Goal: Information Seeking & Learning: Check status

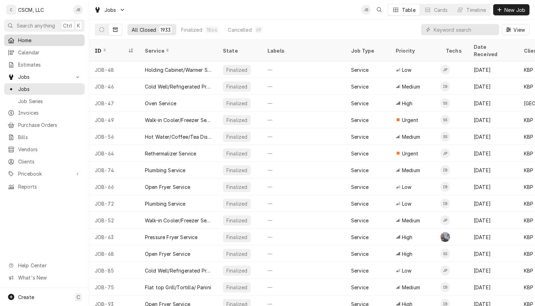
click at [29, 37] on span "Home" at bounding box center [49, 40] width 63 height 7
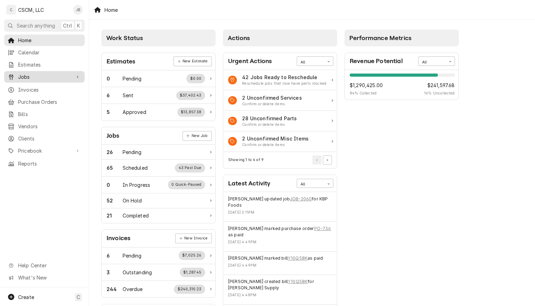
click at [24, 73] on span "Jobs" at bounding box center [44, 76] width 53 height 7
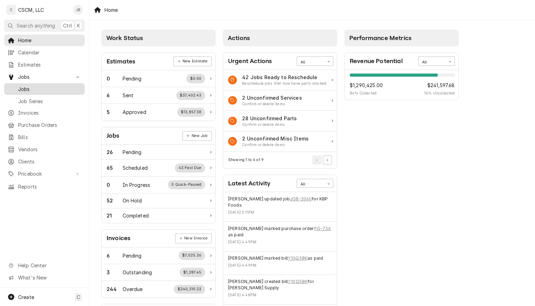
click at [24, 87] on span "Jobs" at bounding box center [49, 88] width 63 height 7
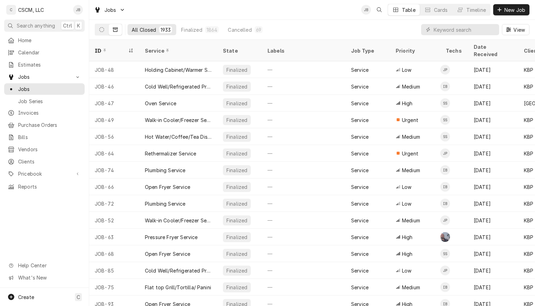
click at [114, 29] on icon "Dynamic Content Wrapper" at bounding box center [115, 29] width 5 height 5
click at [437, 28] on input "Dynamic Content Wrapper" at bounding box center [465, 29] width 62 height 11
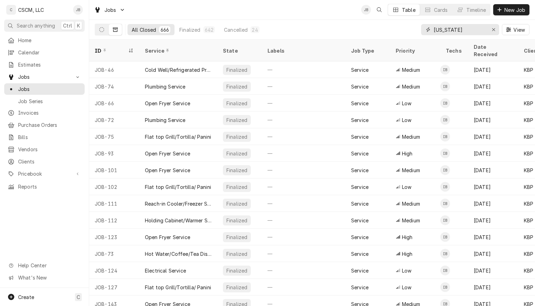
drag, startPoint x: 460, startPoint y: 28, endPoint x: 432, endPoint y: 29, distance: 28.2
click at [432, 29] on div "[US_STATE]" at bounding box center [460, 29] width 78 height 11
type input "i"
drag, startPoint x: 447, startPoint y: 28, endPoint x: 431, endPoint y: 29, distance: 16.4
click at [431, 29] on div "izaia" at bounding box center [460, 29] width 78 height 11
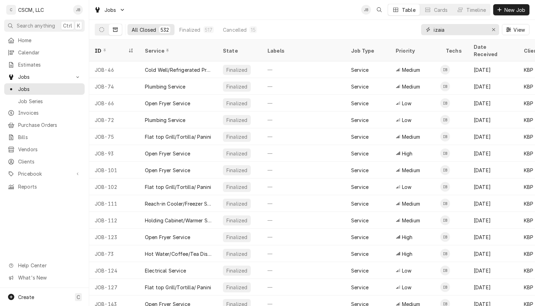
type input "c"
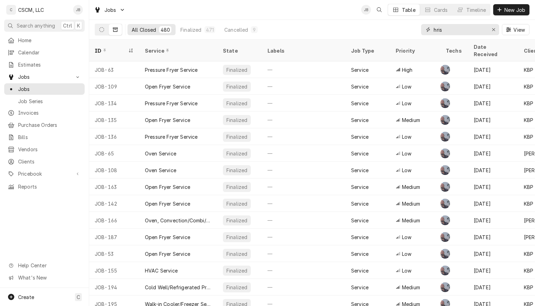
drag, startPoint x: 444, startPoint y: 30, endPoint x: 435, endPoint y: 30, distance: 9.4
click at [435, 30] on input "hris" at bounding box center [460, 29] width 52 height 11
type input "s"
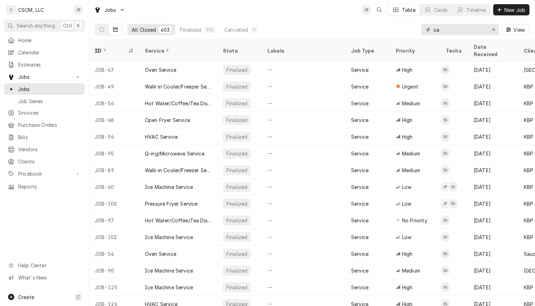
type input "s"
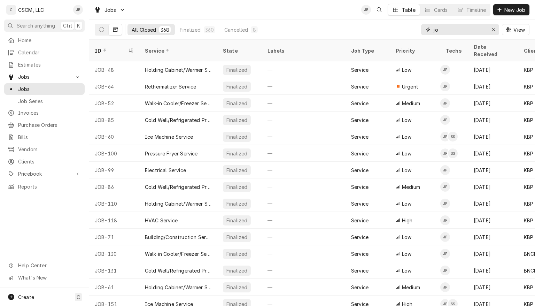
type input "j"
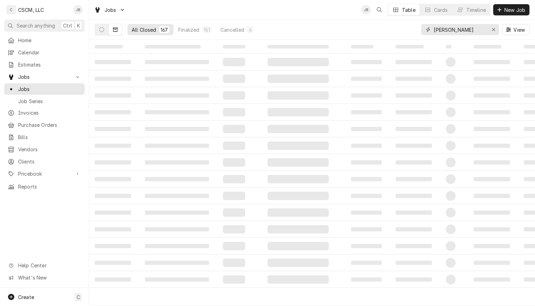
type input "james"
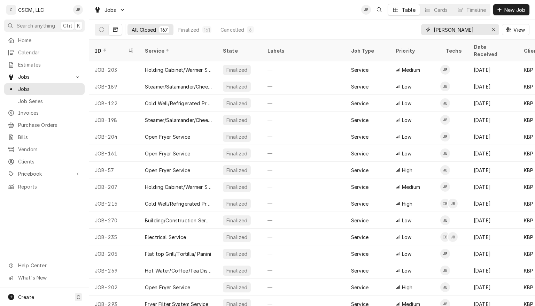
drag, startPoint x: 460, startPoint y: 30, endPoint x: 421, endPoint y: 31, distance: 39.4
click at [421, 31] on div "james" at bounding box center [460, 29] width 78 height 11
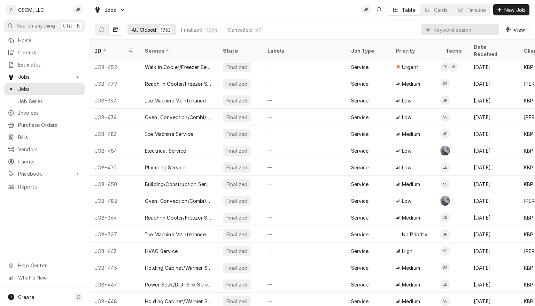
scroll to position [5122, 0]
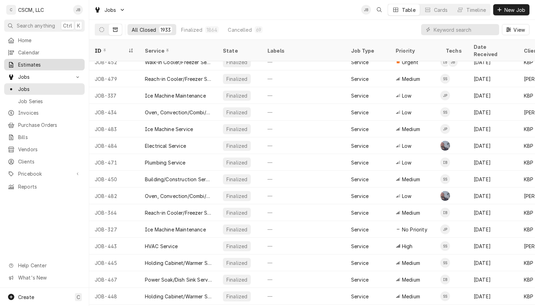
click at [33, 63] on span "Estimates" at bounding box center [49, 64] width 63 height 7
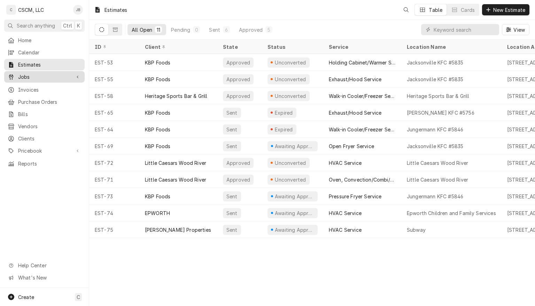
click at [27, 78] on div "Jobs" at bounding box center [45, 76] width 78 height 9
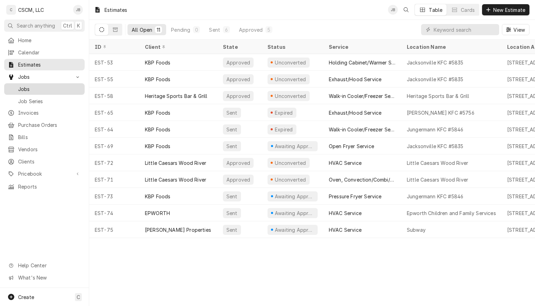
click at [28, 88] on span "Jobs" at bounding box center [49, 88] width 63 height 7
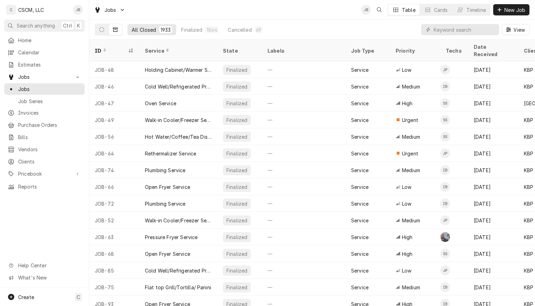
click at [114, 30] on icon "Dynamic Content Wrapper" at bounding box center [115, 30] width 5 height 4
click at [116, 28] on icon "Dynamic Content Wrapper" at bounding box center [115, 29] width 5 height 5
click at [100, 28] on icon "Dynamic Content Wrapper" at bounding box center [101, 29] width 5 height 5
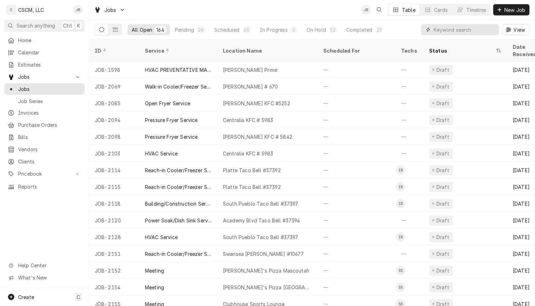
click at [439, 30] on input "Dynamic Content Wrapper" at bounding box center [465, 29] width 62 height 11
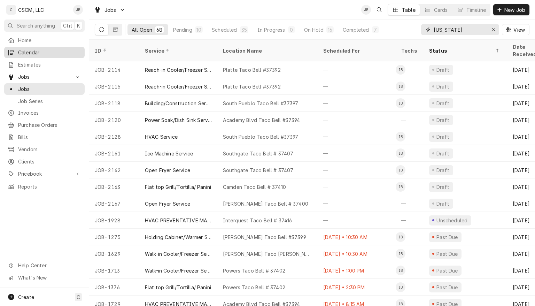
type input "colorado"
click at [55, 54] on span "Calendar" at bounding box center [49, 52] width 63 height 7
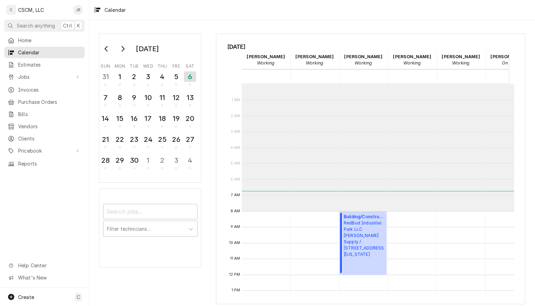
scroll to position [127, 0]
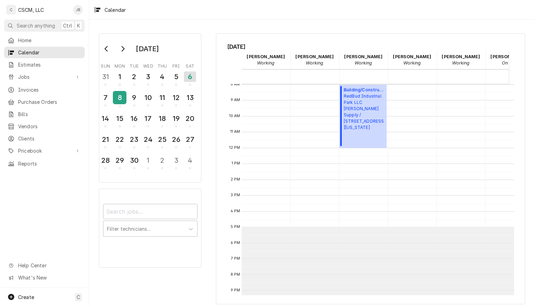
click at [120, 102] on div "8" at bounding box center [120, 98] width 12 height 12
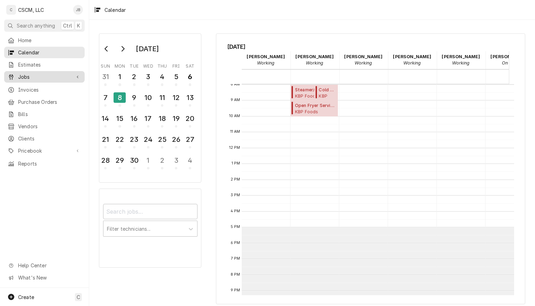
click at [24, 73] on span "Jobs" at bounding box center [44, 76] width 53 height 7
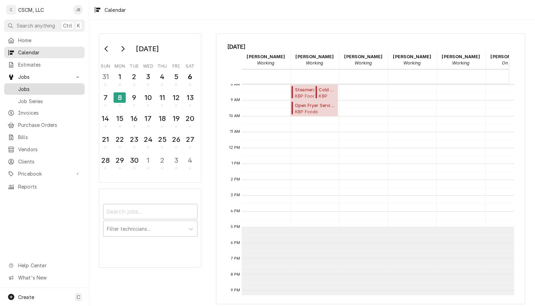
click at [24, 85] on span "Jobs" at bounding box center [49, 88] width 63 height 7
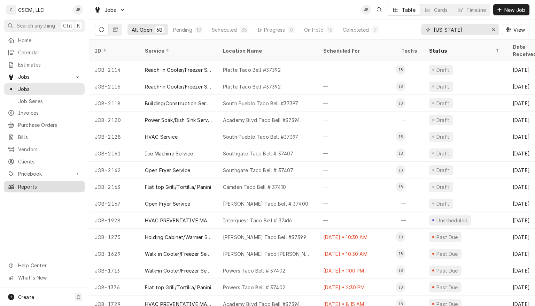
click at [30, 184] on span "Reports" at bounding box center [49, 186] width 63 height 7
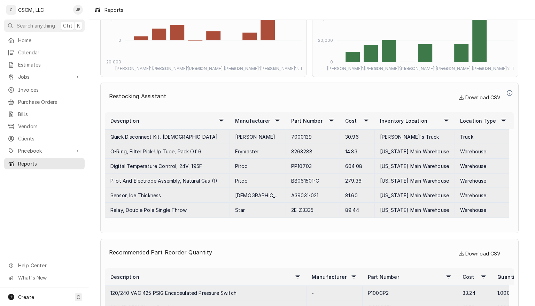
scroll to position [2684, 0]
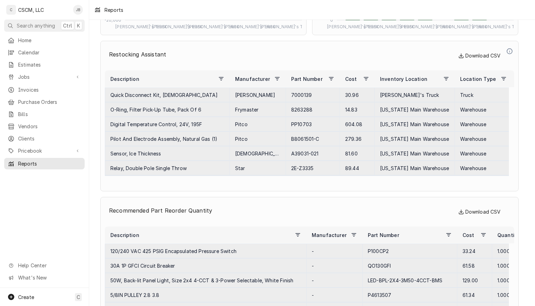
drag, startPoint x: 533, startPoint y: 304, endPoint x: 528, endPoint y: 107, distance: 197.5
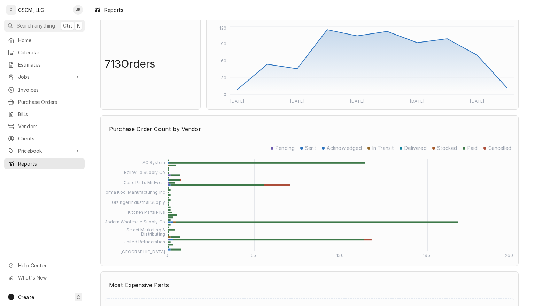
scroll to position [1852, 0]
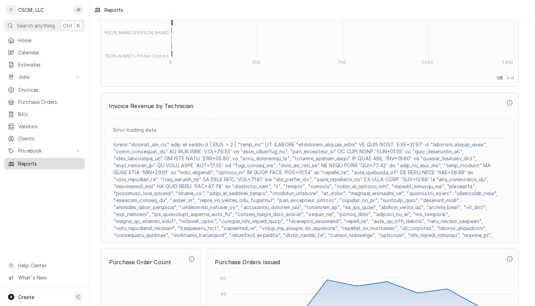
click at [31, 160] on span "Reports" at bounding box center [49, 163] width 63 height 7
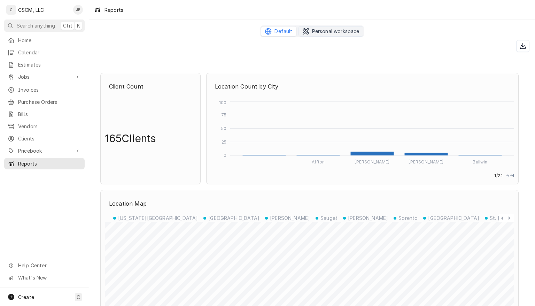
click at [326, 30] on span "Personal workspace" at bounding box center [335, 31] width 47 height 7
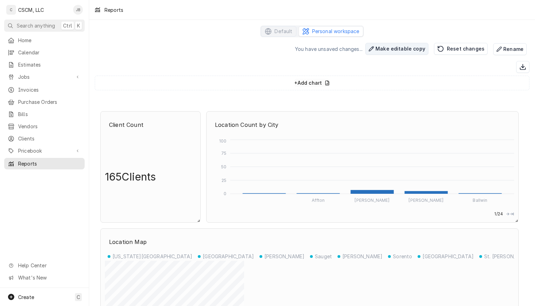
click at [394, 50] on button "Make editable copy" at bounding box center [396, 49] width 63 height 12
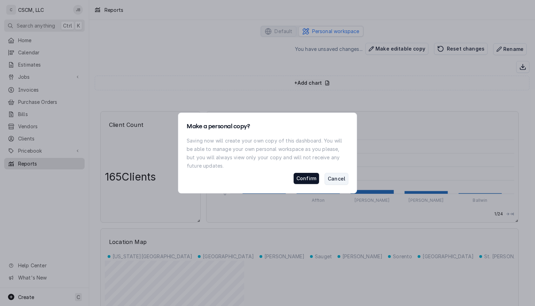
click at [340, 178] on button "Cancel" at bounding box center [337, 179] width 24 height 12
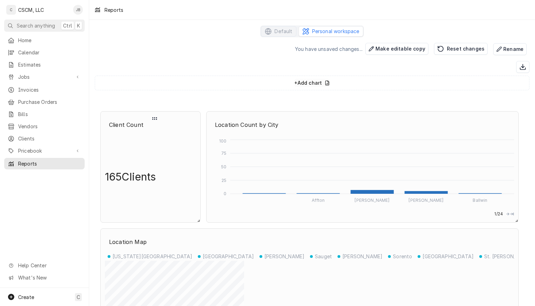
click at [140, 167] on p "165 Clients" at bounding box center [130, 176] width 51 height 83
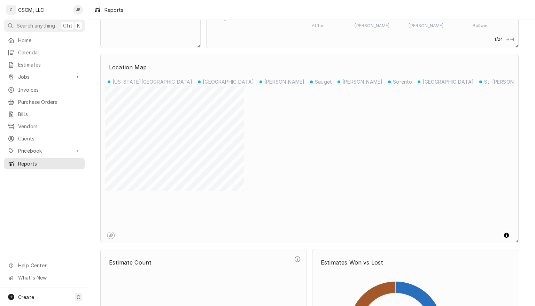
scroll to position [174, 0]
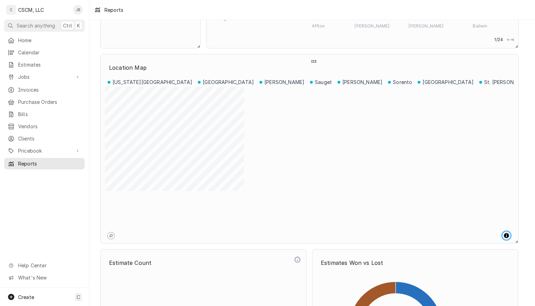
click at [504, 231] on span "Toggle attribution" at bounding box center [506, 235] width 8 height 8
click at [507, 230] on span "Toggle attribution" at bounding box center [506, 234] width 8 height 8
click at [109, 232] on link "Mapbox homepage" at bounding box center [111, 236] width 8 height 8
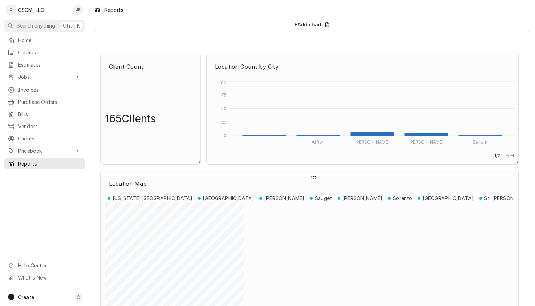
scroll to position [0, 0]
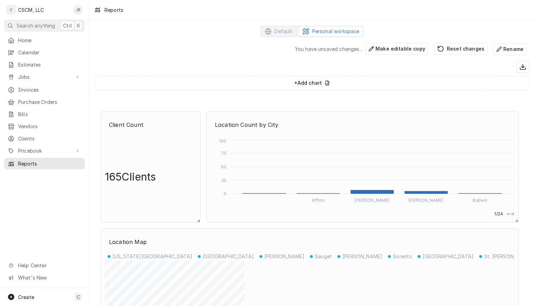
click at [321, 29] on span "Personal workspace" at bounding box center [335, 31] width 47 height 7
click at [328, 31] on span "Personal workspace" at bounding box center [335, 31] width 47 height 7
click at [519, 63] on icon "Dynamic Content Wrapper" at bounding box center [522, 66] width 7 height 7
click at [389, 48] on button "Make editable copy" at bounding box center [396, 49] width 63 height 12
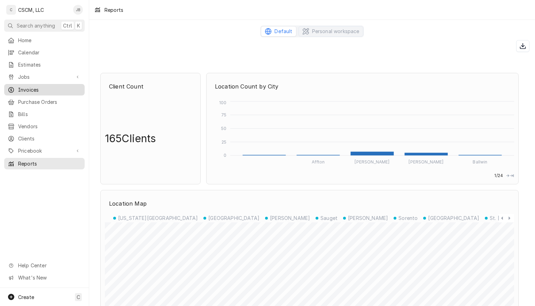
click at [23, 86] on span "Invoices" at bounding box center [49, 89] width 63 height 7
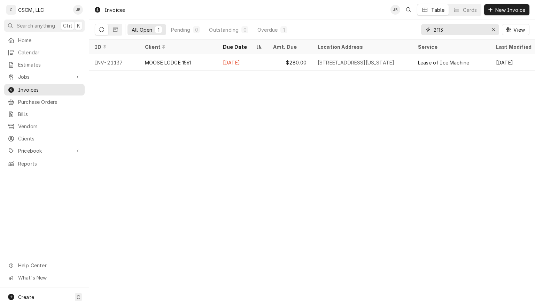
drag, startPoint x: 448, startPoint y: 33, endPoint x: 432, endPoint y: 31, distance: 16.5
click at [432, 31] on div "2113" at bounding box center [460, 29] width 78 height 11
type input "j"
type input "a"
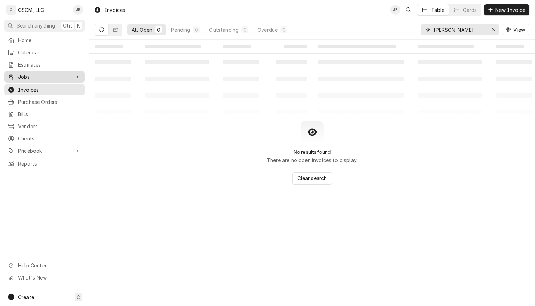
type input "james"
click at [23, 73] on span "Jobs" at bounding box center [44, 76] width 53 height 7
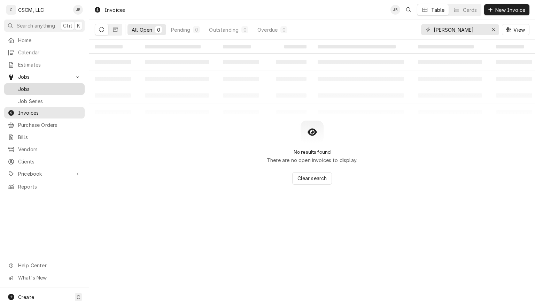
click at [25, 87] on span "Jobs" at bounding box center [49, 88] width 63 height 7
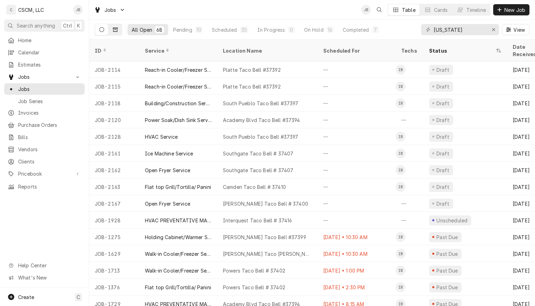
click at [116, 29] on icon "Dynamic Content Wrapper" at bounding box center [115, 30] width 5 height 4
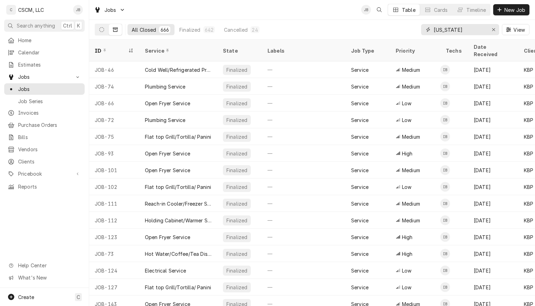
drag, startPoint x: 462, startPoint y: 31, endPoint x: 429, endPoint y: 31, distance: 33.4
click at [429, 31] on div "[US_STATE]" at bounding box center [460, 29] width 78 height 11
type input "j"
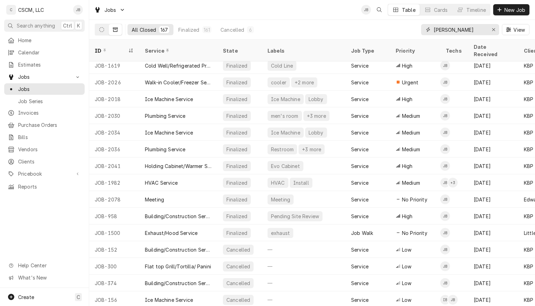
scroll to position [2511, 0]
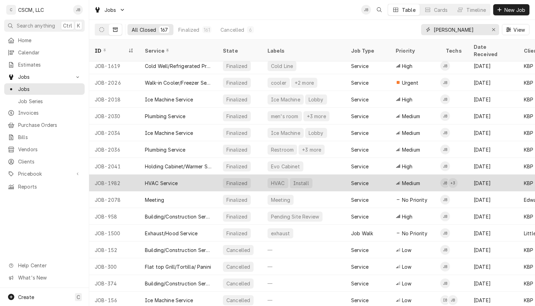
type input "[PERSON_NAME]"
click at [454, 178] on div "+ 3" at bounding box center [453, 183] width 10 height 10
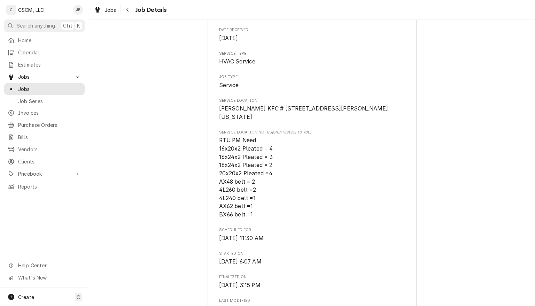
scroll to position [111, 0]
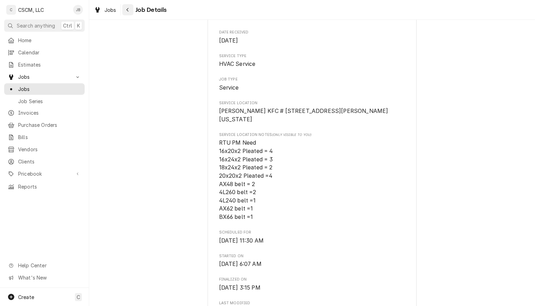
click at [126, 9] on icon "Navigate back" at bounding box center [127, 9] width 3 height 5
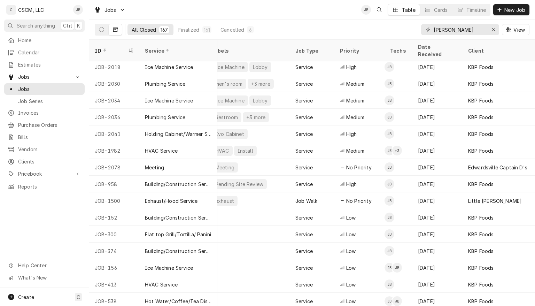
scroll to position [2543, 0]
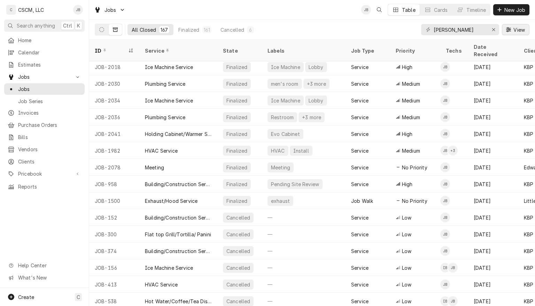
click at [515, 31] on span "View" at bounding box center [519, 29] width 14 height 7
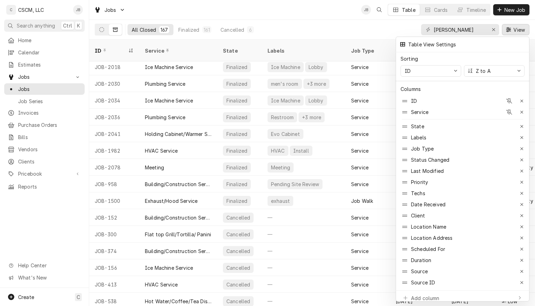
click at [308, 5] on div at bounding box center [267, 153] width 535 height 306
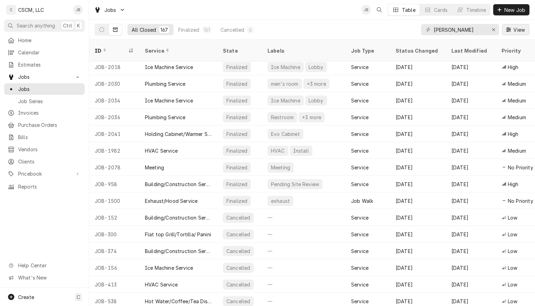
click at [517, 32] on span "View" at bounding box center [519, 29] width 14 height 7
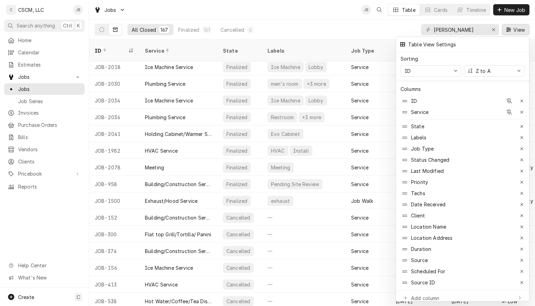
click at [321, 24] on div at bounding box center [267, 153] width 535 height 306
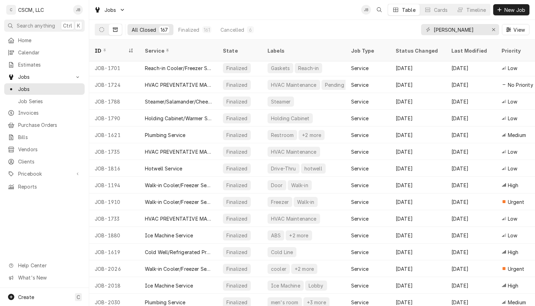
scroll to position [2319, 0]
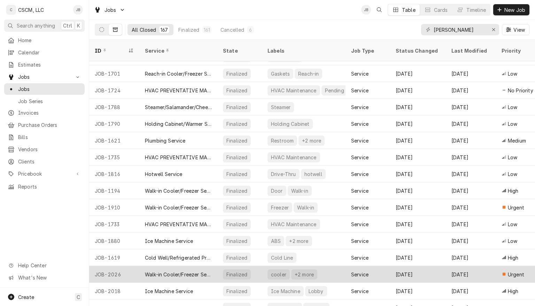
click at [473, 266] on div "Aug 14" at bounding box center [471, 274] width 50 height 17
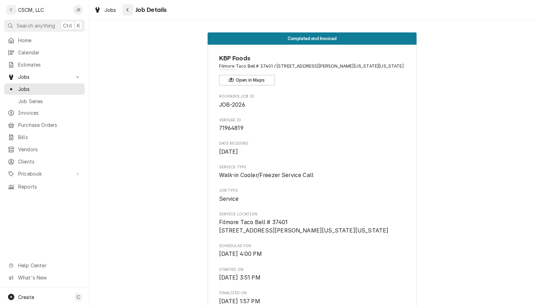
click at [129, 10] on div "Navigate back" at bounding box center [127, 9] width 7 height 7
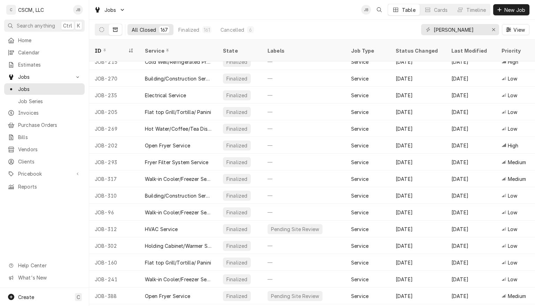
scroll to position [143, 0]
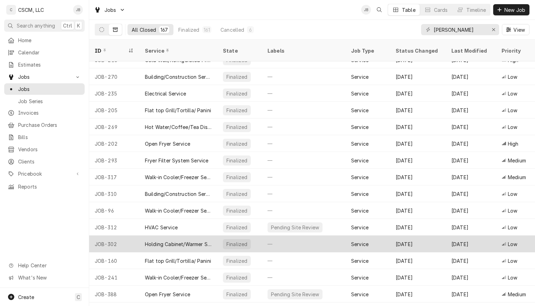
click at [480, 235] on div "Jan 15" at bounding box center [471, 243] width 50 height 17
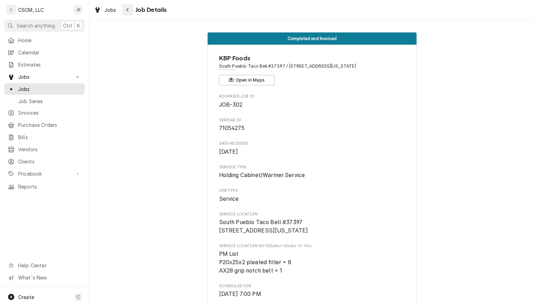
click at [126, 14] on button "Navigate back" at bounding box center [127, 9] width 11 height 11
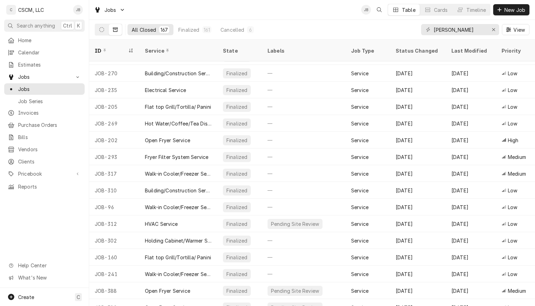
scroll to position [155, 0]
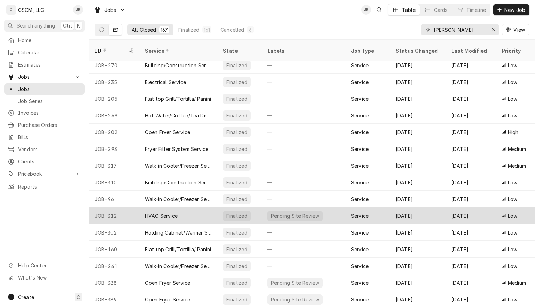
click at [472, 208] on div "Feb 10" at bounding box center [471, 215] width 50 height 17
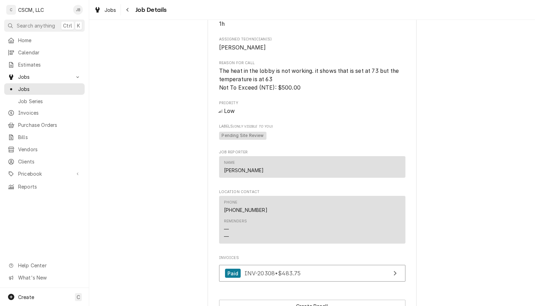
scroll to position [387, 0]
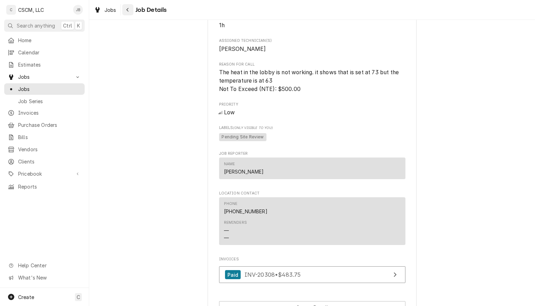
click at [128, 9] on icon "Navigate back" at bounding box center [127, 9] width 3 height 5
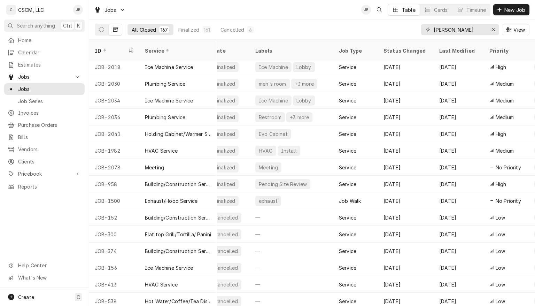
scroll to position [2543, 0]
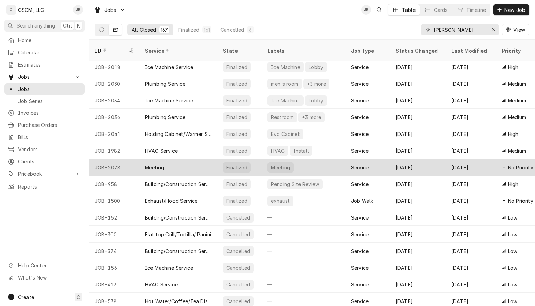
click at [379, 159] on div "Service" at bounding box center [367, 167] width 45 height 17
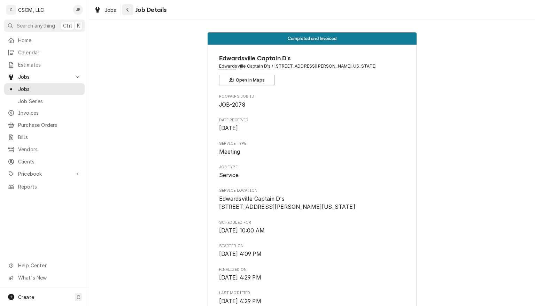
click at [127, 10] on icon "Navigate back" at bounding box center [127, 9] width 3 height 5
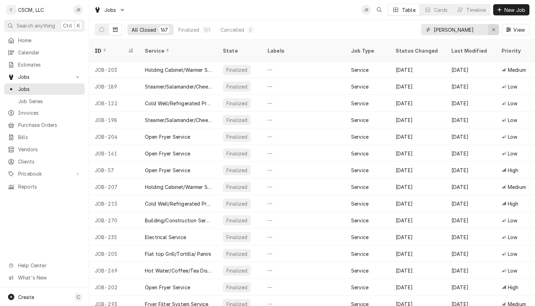
click at [492, 31] on icon "Erase input" at bounding box center [494, 29] width 4 height 5
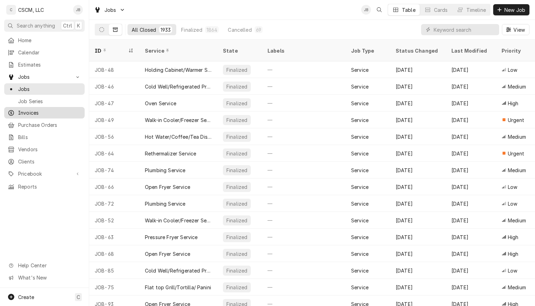
click at [26, 110] on span "Invoices" at bounding box center [49, 112] width 63 height 7
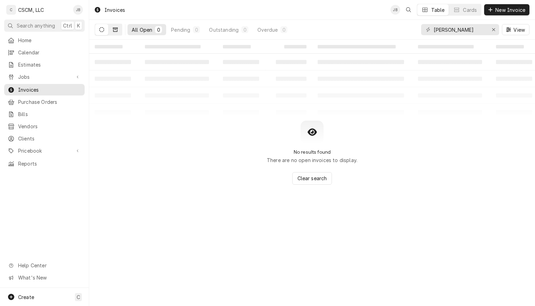
click at [114, 29] on icon "Dynamic Content Wrapper" at bounding box center [115, 30] width 5 height 4
click at [103, 28] on icon "Dynamic Content Wrapper" at bounding box center [101, 29] width 5 height 5
drag, startPoint x: 457, startPoint y: 31, endPoint x: 432, endPoint y: 31, distance: 25.1
click at [432, 31] on div "james" at bounding box center [460, 29] width 78 height 11
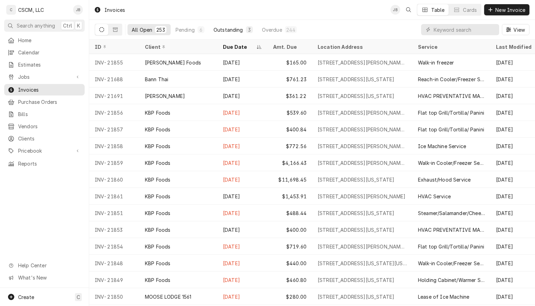
click at [235, 30] on div "Outstanding" at bounding box center [228, 29] width 30 height 7
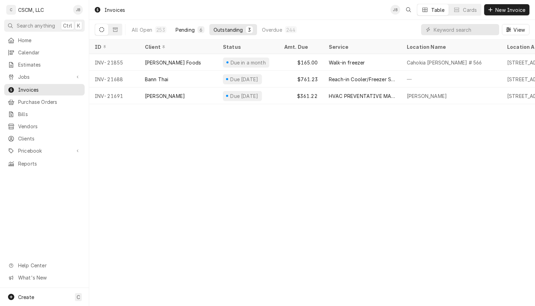
click at [189, 31] on div "Pending" at bounding box center [184, 29] width 19 height 7
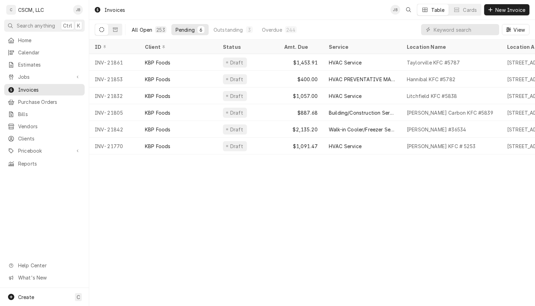
click at [152, 29] on div "All Open" at bounding box center [142, 29] width 21 height 7
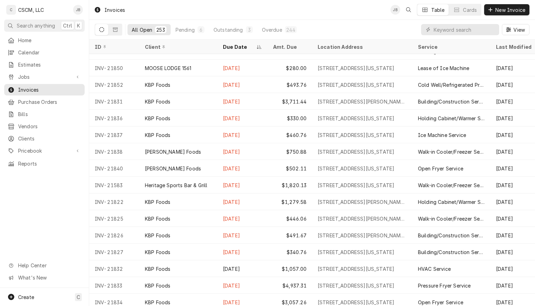
scroll to position [228, 0]
click at [516, 29] on span "View" at bounding box center [519, 29] width 14 height 7
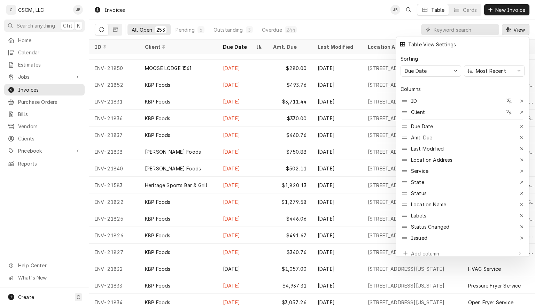
click at [358, 23] on div at bounding box center [267, 153] width 535 height 306
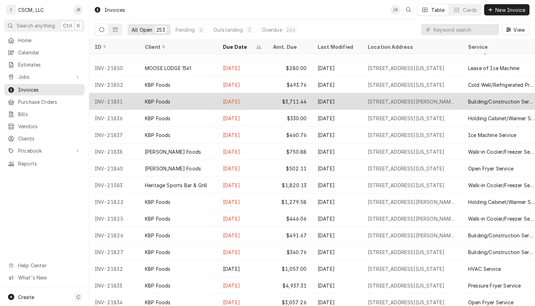
click at [403, 101] on div "8929 Jennings Station Rd, Jennings, Missouri 63136" at bounding box center [412, 101] width 89 height 7
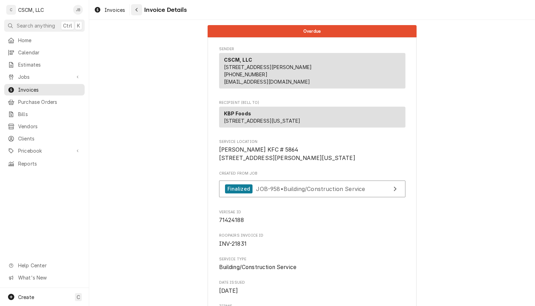
click at [136, 10] on icon "Navigate back" at bounding box center [136, 9] width 3 height 5
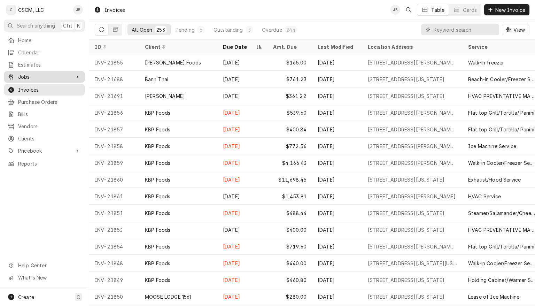
click at [49, 78] on div "Jobs" at bounding box center [45, 76] width 78 height 9
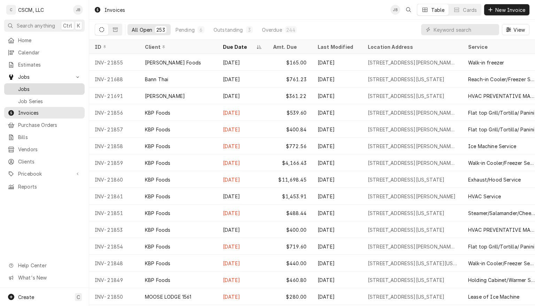
click at [48, 87] on span "Jobs" at bounding box center [49, 88] width 63 height 7
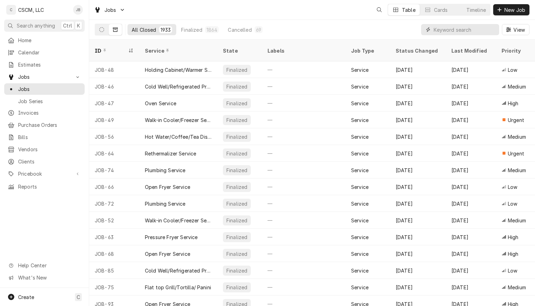
click at [456, 28] on input "Dynamic Content Wrapper" at bounding box center [465, 29] width 62 height 11
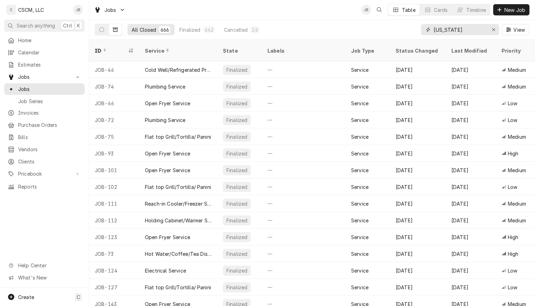
type input "[US_STATE]"
click at [115, 26] on button "Dynamic Content Wrapper" at bounding box center [115, 29] width 13 height 11
click at [117, 30] on icon "Dynamic Content Wrapper" at bounding box center [115, 30] width 5 height 4
click at [98, 30] on button "Dynamic Content Wrapper" at bounding box center [101, 29] width 13 height 11
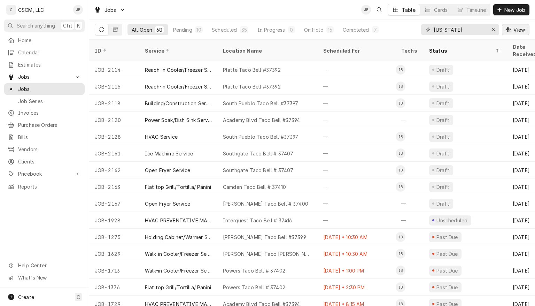
click at [512, 29] on span "View" at bounding box center [519, 29] width 14 height 7
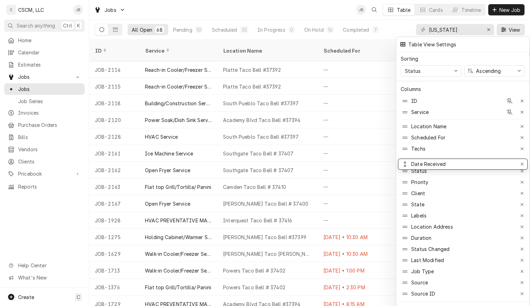
drag, startPoint x: 427, startPoint y: 162, endPoint x: 427, endPoint y: 158, distance: 4.2
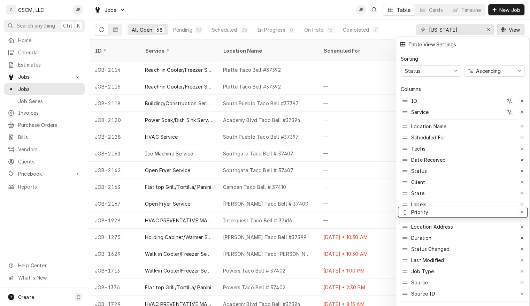
drag, startPoint x: 427, startPoint y: 178, endPoint x: 429, endPoint y: 208, distance: 30.0
drag, startPoint x: 422, startPoint y: 187, endPoint x: 420, endPoint y: 219, distance: 32.5
click at [501, 69] on div "Ascending" at bounding box center [488, 70] width 28 height 7
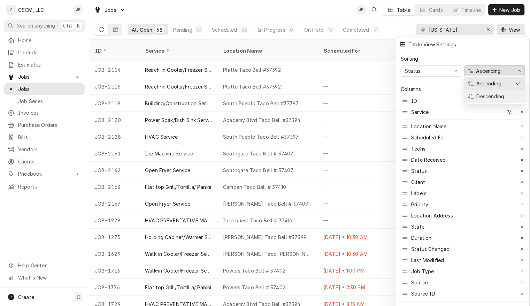
click at [501, 95] on div "Descending" at bounding box center [489, 96] width 29 height 7
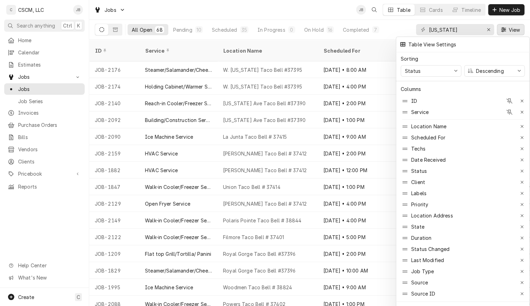
click at [320, 6] on div at bounding box center [265, 153] width 530 height 306
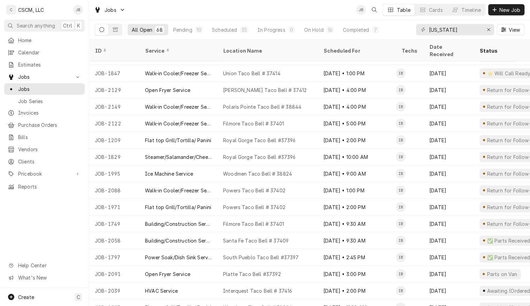
scroll to position [114, 0]
